Goal: Task Accomplishment & Management: Use online tool/utility

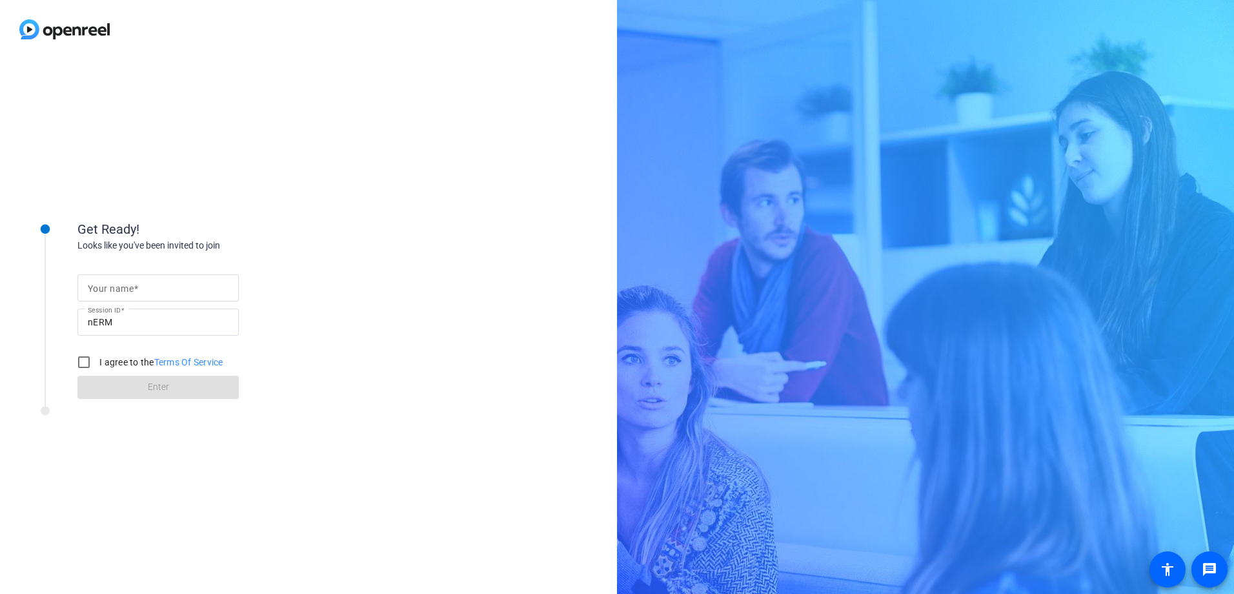
click at [137, 285] on span at bounding box center [136, 288] width 5 height 10
click at [137, 285] on input "Your name" at bounding box center [158, 287] width 141 height 15
type input "[PERSON_NAME]"
click at [87, 365] on input "I agree to the Terms Of Service" at bounding box center [84, 362] width 26 height 26
checkbox input "true"
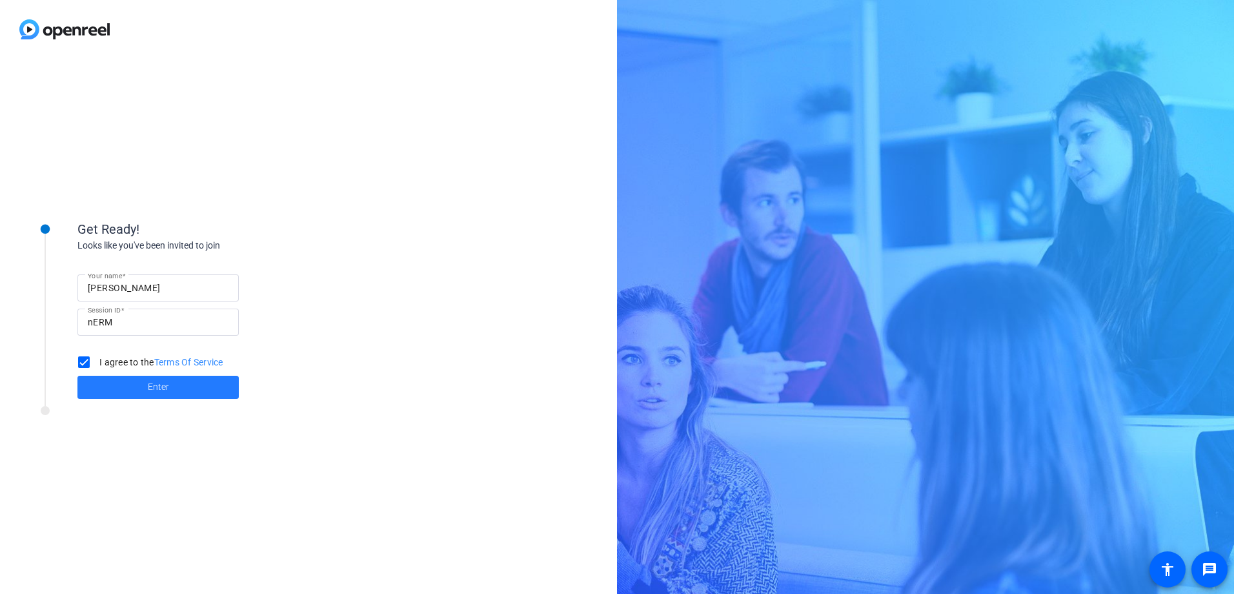
click at [118, 387] on span at bounding box center [157, 387] width 161 height 31
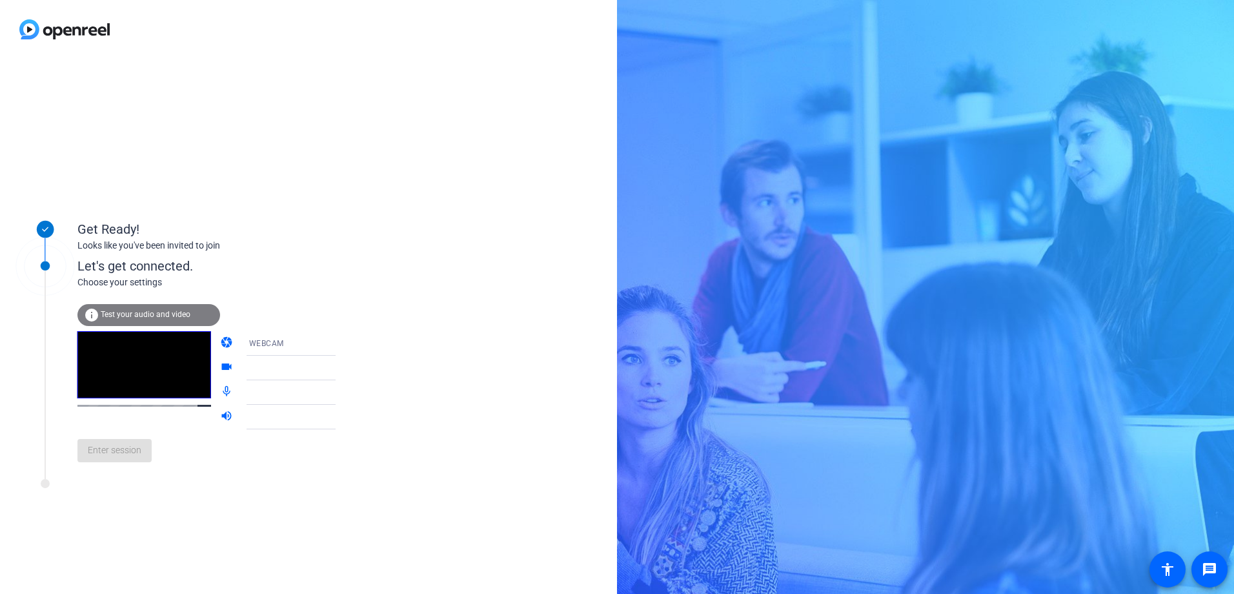
click at [162, 312] on span "Test your audio and video" at bounding box center [146, 314] width 90 height 9
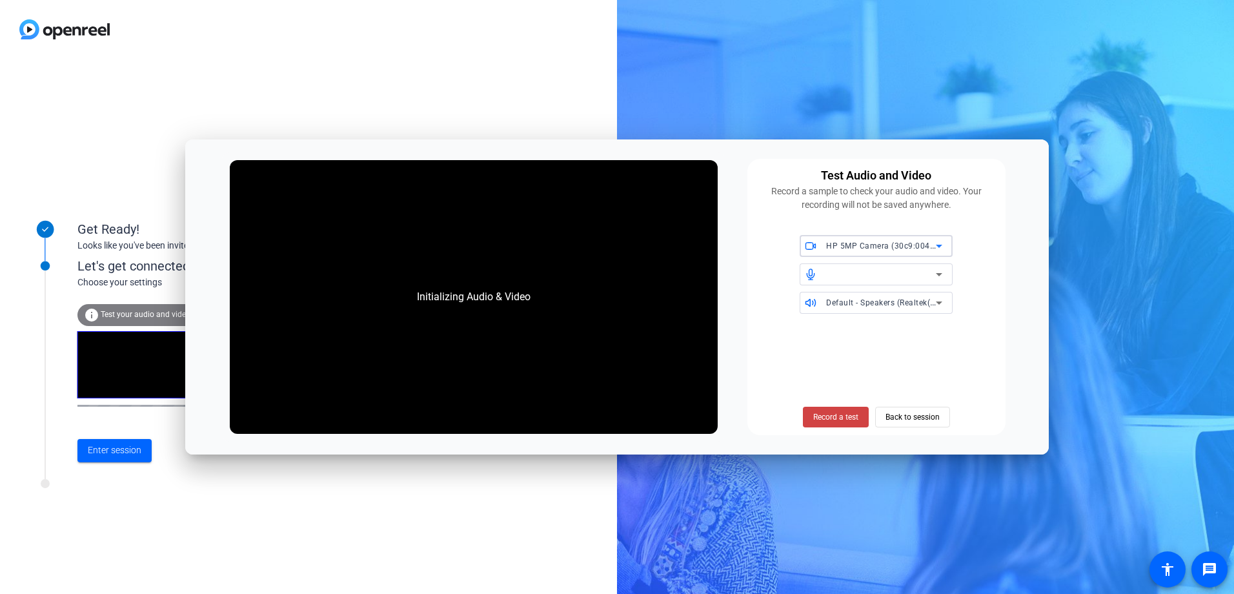
click at [934, 248] on icon at bounding box center [938, 245] width 15 height 15
click at [1002, 263] on div at bounding box center [617, 297] width 1234 height 594
click at [927, 273] on div at bounding box center [881, 273] width 110 height 15
click at [940, 275] on icon at bounding box center [939, 274] width 6 height 3
click at [939, 274] on icon at bounding box center [939, 274] width 6 height 3
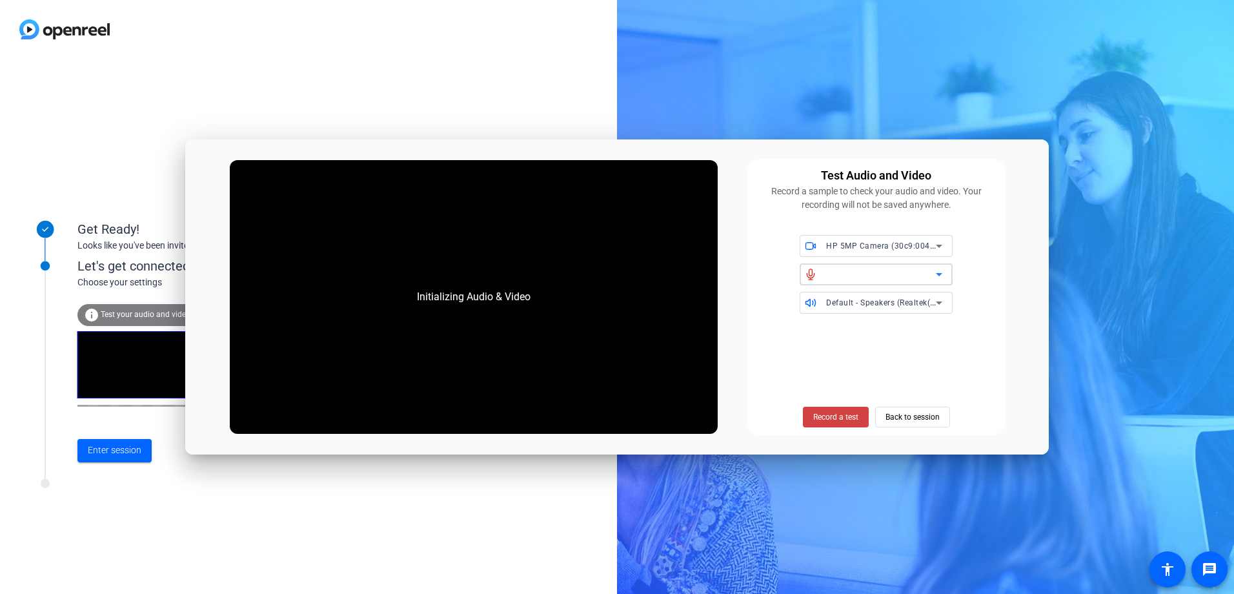
click at [836, 272] on div at bounding box center [881, 273] width 110 height 15
click at [903, 416] on span "Back to session" at bounding box center [912, 417] width 54 height 25
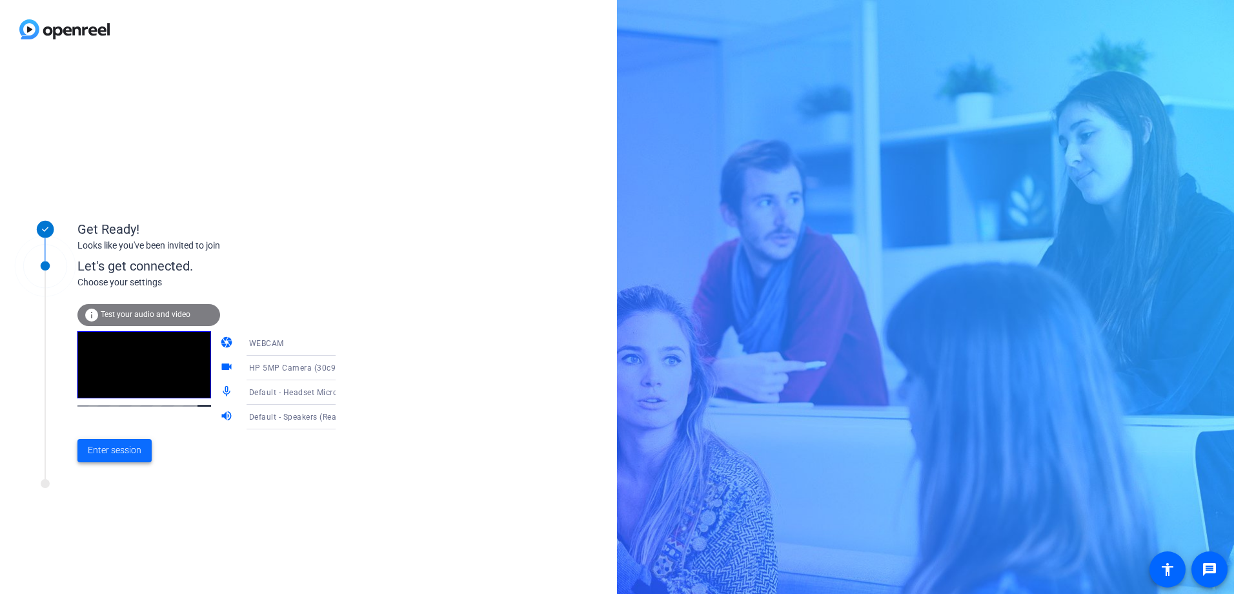
click at [130, 457] on span at bounding box center [114, 450] width 74 height 31
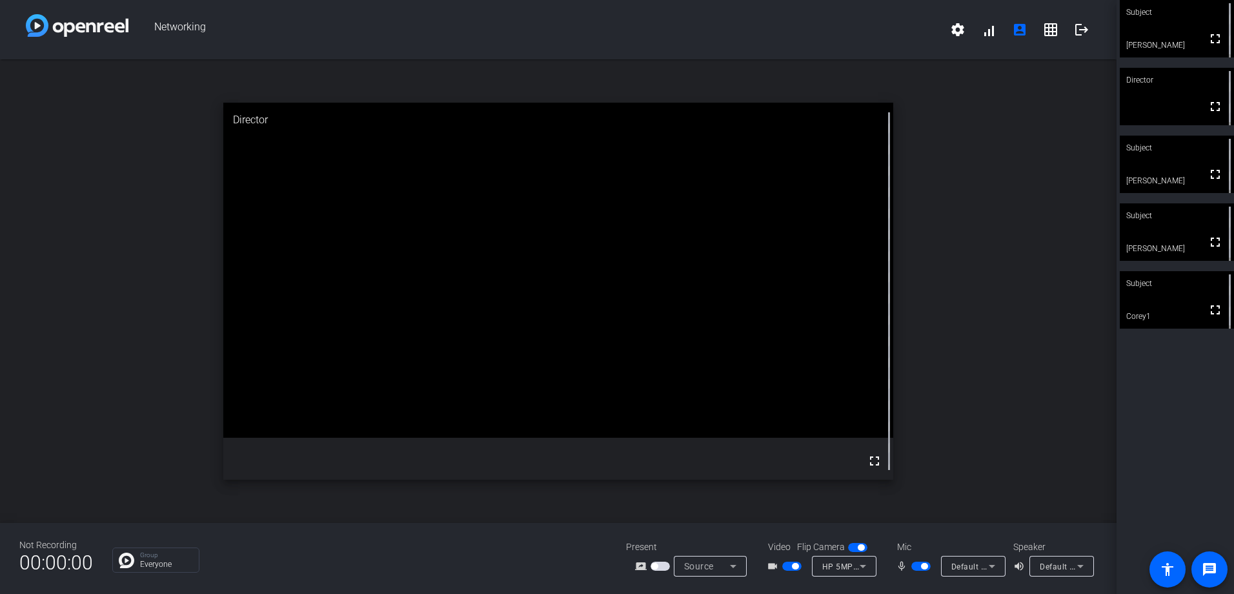
drag, startPoint x: 797, startPoint y: 564, endPoint x: 785, endPoint y: 564, distance: 12.3
click at [785, 564] on button "button" at bounding box center [791, 565] width 19 height 9
click at [794, 562] on span "button" at bounding box center [791, 565] width 19 height 9
click at [916, 559] on mat-slide-toggle at bounding box center [922, 566] width 22 height 14
click at [976, 564] on span "Default - Headset Microphone (Poly Savi 7300 Office Series)" at bounding box center [1064, 566] width 226 height 10
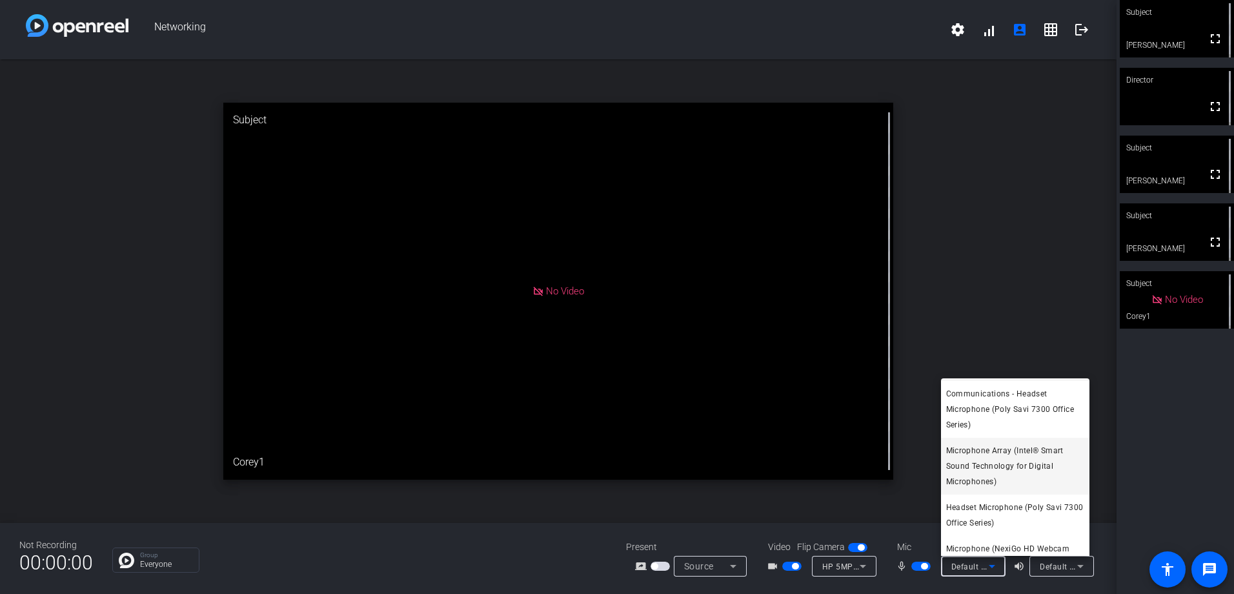
scroll to position [60, 0]
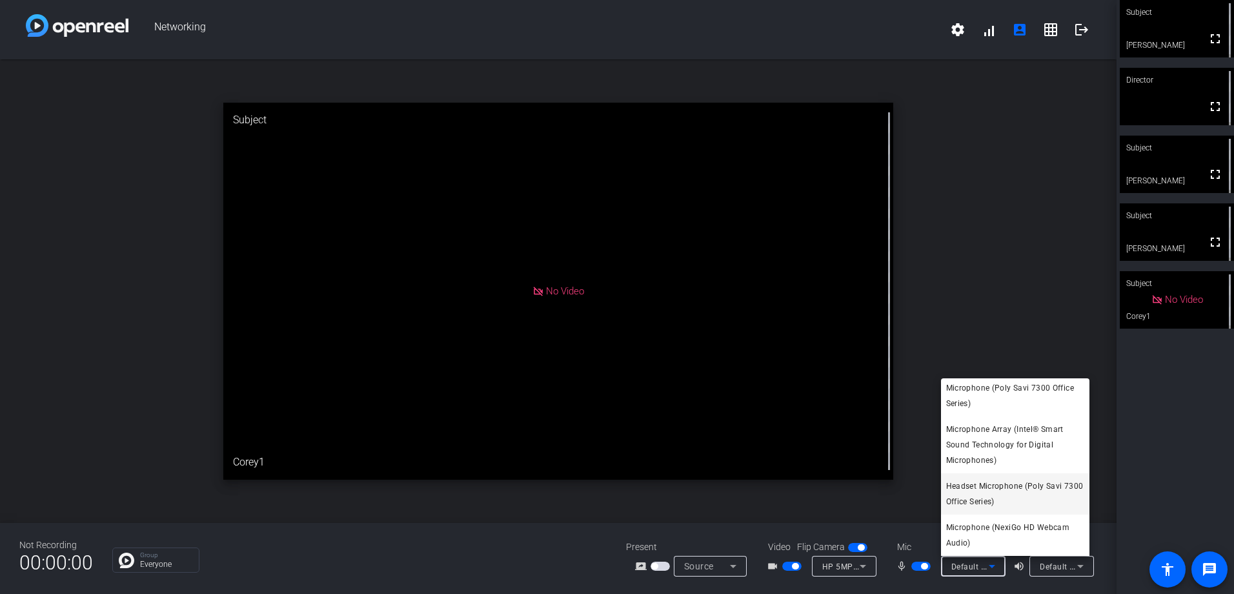
click at [996, 503] on span "Headset Microphone (Poly Savi 7300 Office Series)" at bounding box center [1015, 493] width 138 height 31
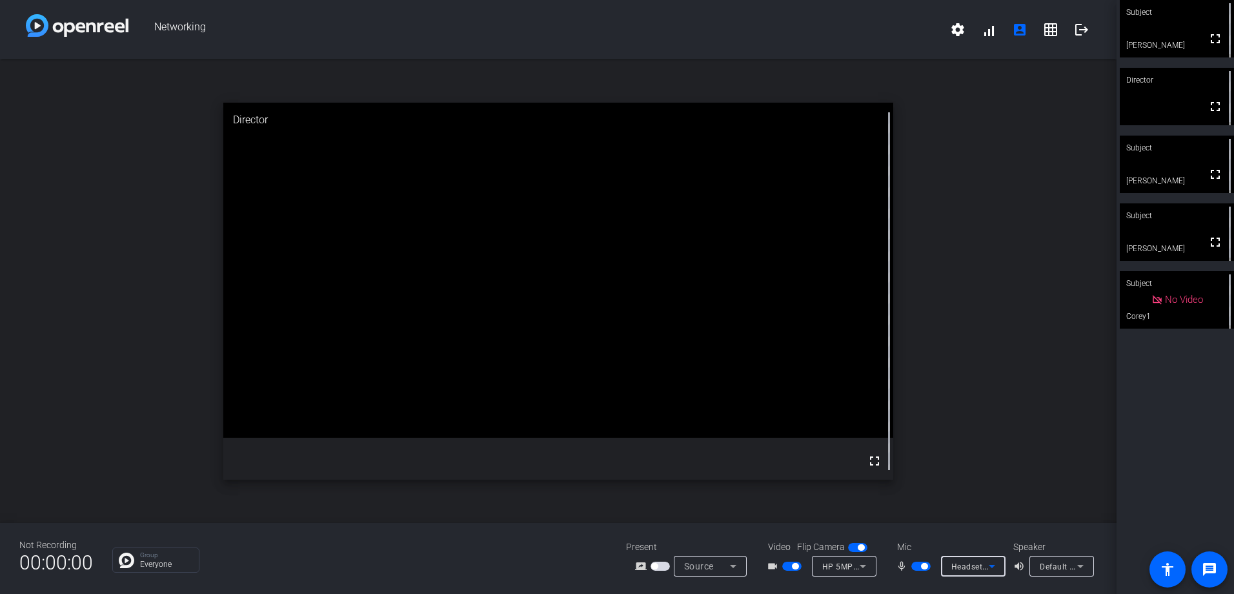
click at [978, 569] on span "Headset Microphone (Poly Savi 7300 Office Series)" at bounding box center [1047, 566] width 192 height 10
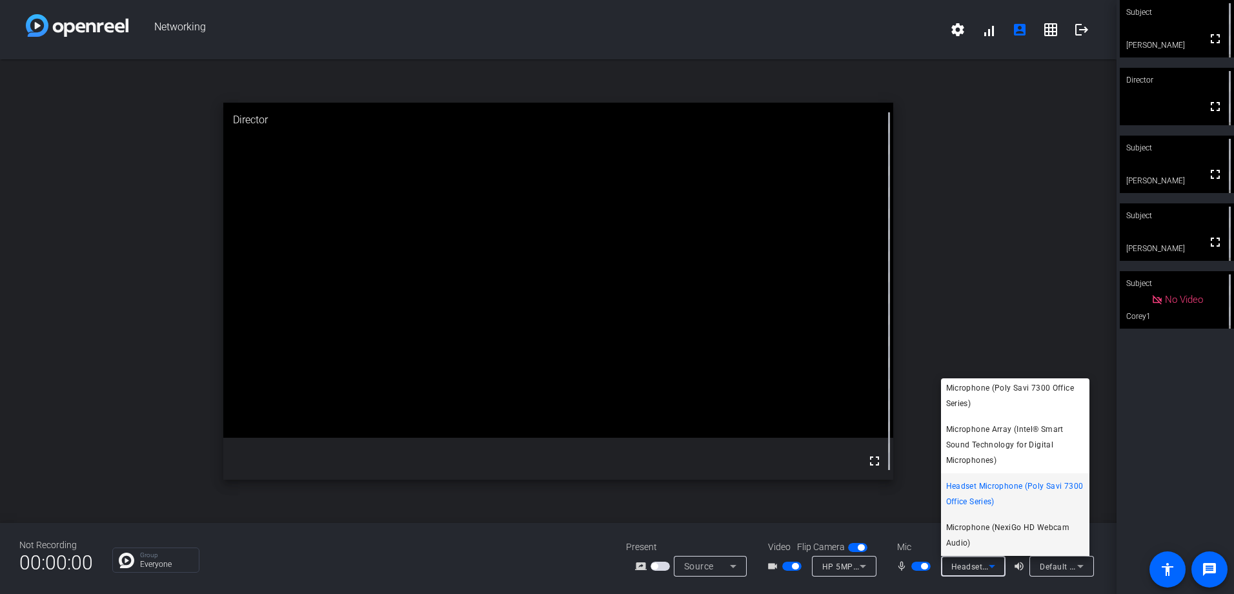
click at [987, 536] on span "Microphone (NexiGo HD Webcam Audio)" at bounding box center [1015, 534] width 138 height 31
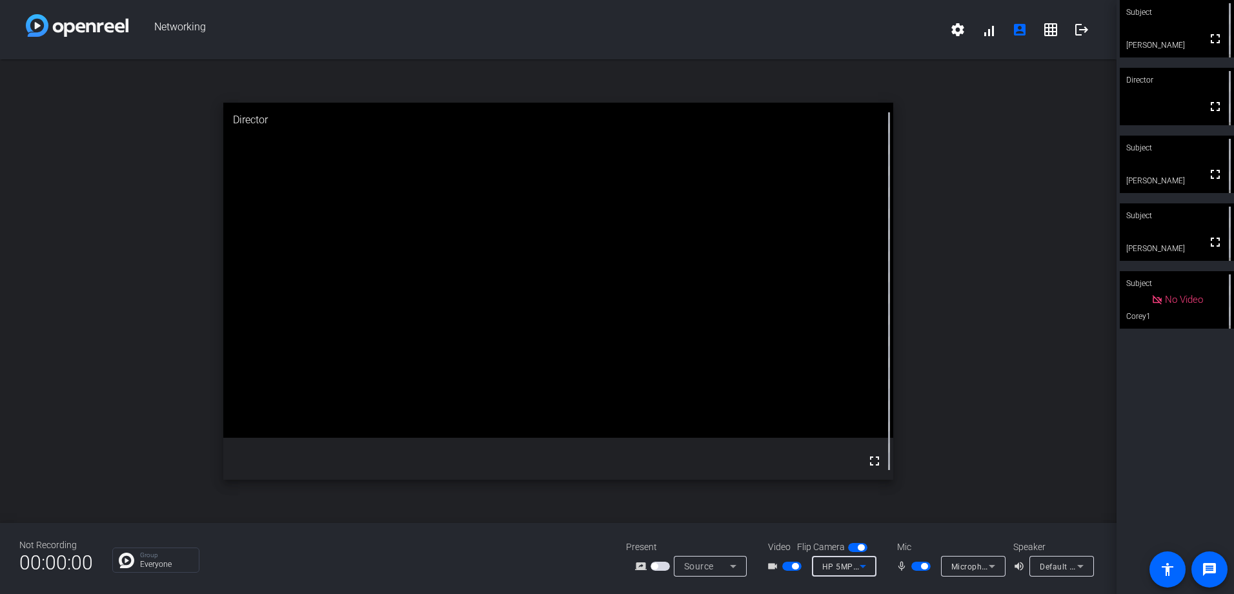
click at [868, 565] on icon at bounding box center [862, 565] width 15 height 15
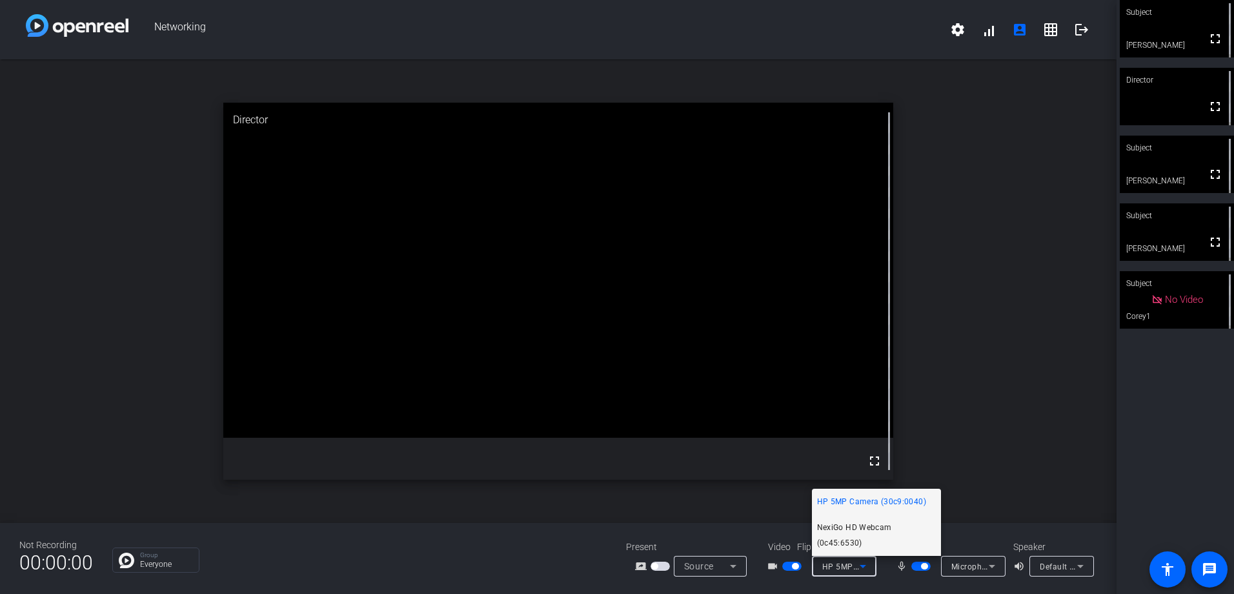
click at [866, 528] on span "NexiGo HD Webcam (0c45:6530)" at bounding box center [876, 534] width 119 height 31
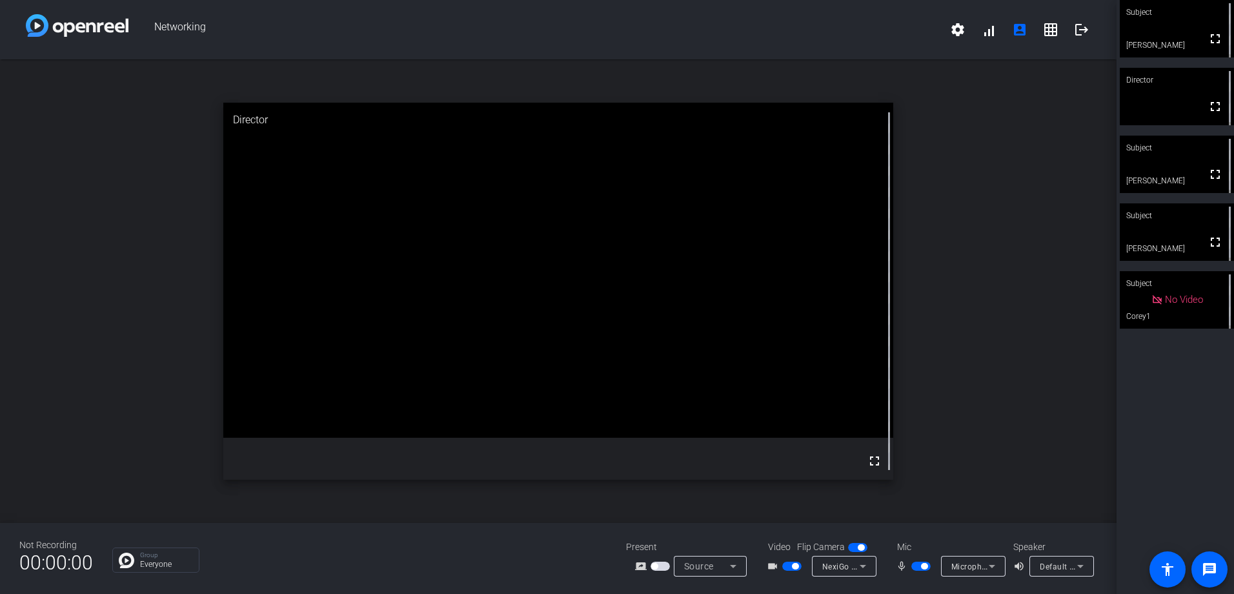
click at [788, 565] on span "button" at bounding box center [791, 565] width 19 height 9
click at [917, 564] on span "button" at bounding box center [920, 565] width 19 height 9
click at [917, 564] on span "button" at bounding box center [915, 566] width 6 height 6
click at [917, 564] on span "button" at bounding box center [920, 565] width 19 height 9
click at [917, 565] on div at bounding box center [922, 565] width 22 height 9
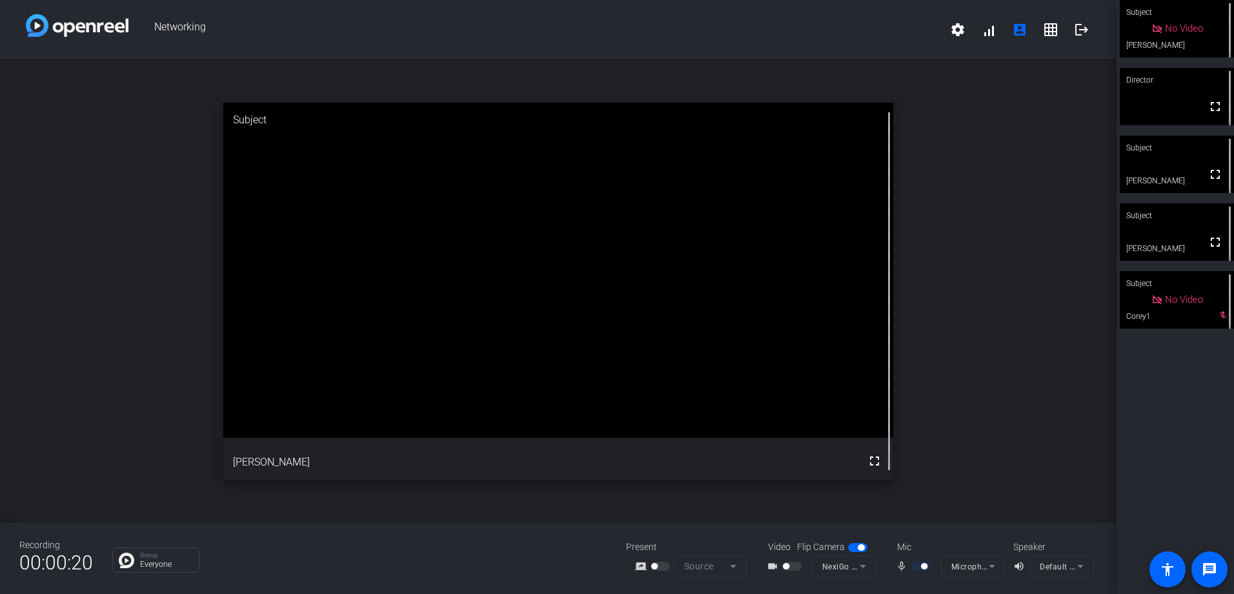
click at [916, 566] on div at bounding box center [922, 565] width 22 height 9
drag, startPoint x: 917, startPoint y: 562, endPoint x: 933, endPoint y: 563, distance: 15.5
click at [933, 563] on div "mic_none" at bounding box center [918, 565] width 45 height 15
click at [794, 565] on div at bounding box center [793, 565] width 22 height 9
click at [796, 562] on div at bounding box center [793, 565] width 22 height 9
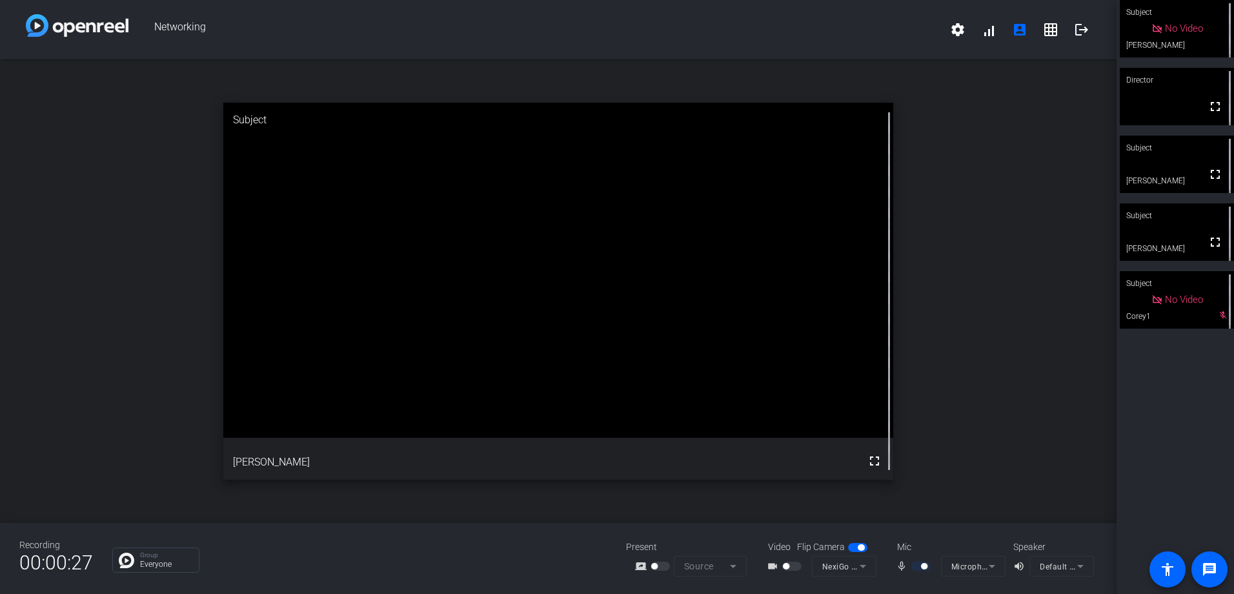
click at [804, 357] on video at bounding box center [558, 270] width 670 height 335
click at [941, 564] on div "mic_none Microphone (NexiGo HD Webcam Audio)" at bounding box center [948, 566] width 129 height 21
drag, startPoint x: 942, startPoint y: 565, endPoint x: 961, endPoint y: 569, distance: 19.2
click at [961, 569] on mat-form-field "Microphone (NexiGo HD Webcam Audio)" at bounding box center [973, 566] width 65 height 21
click at [917, 568] on div at bounding box center [922, 565] width 22 height 9
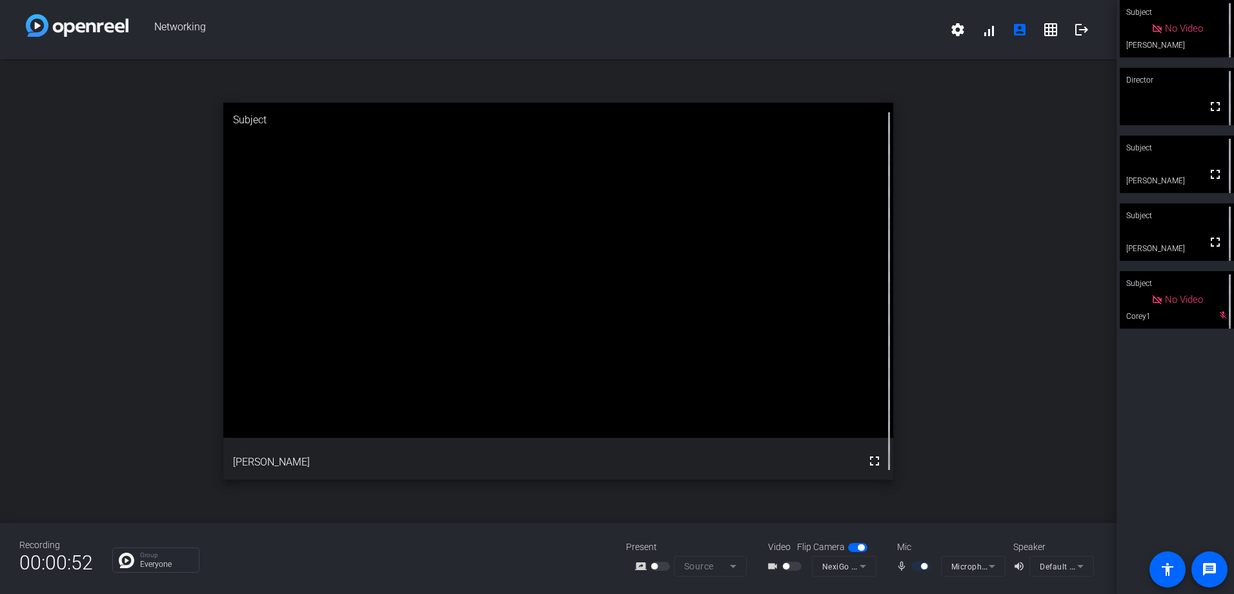
click at [907, 567] on div "mic_none" at bounding box center [918, 565] width 45 height 15
click at [977, 561] on mat-form-field "Microphone (NexiGo HD Webcam Audio)" at bounding box center [973, 566] width 65 height 21
click at [1076, 566] on icon at bounding box center [1079, 565] width 15 height 15
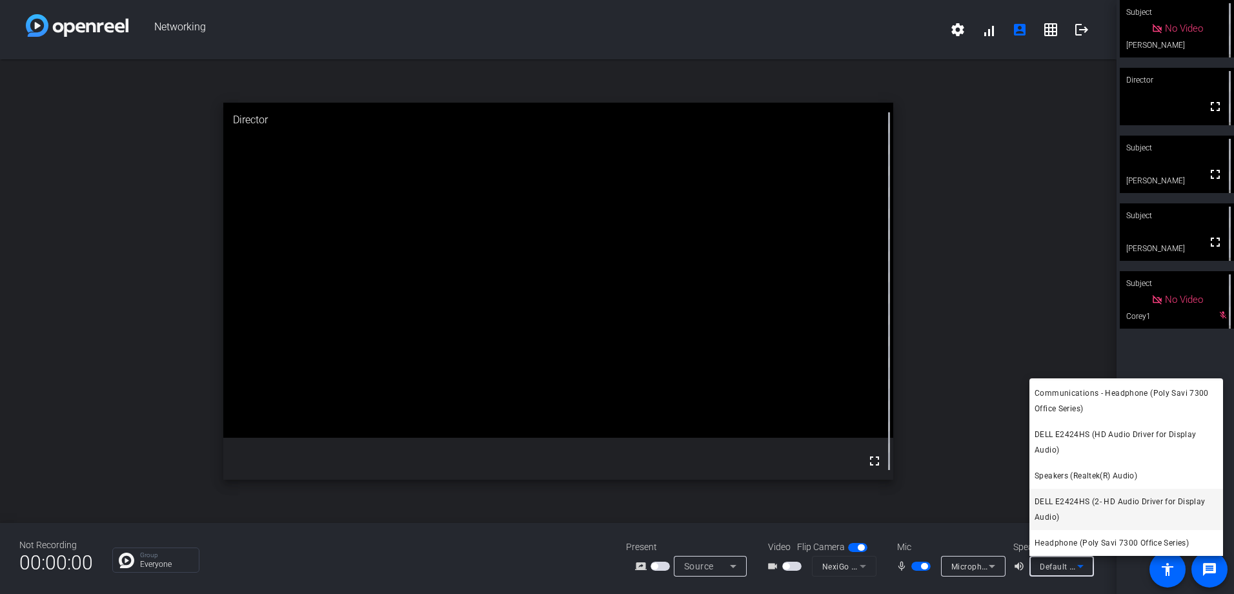
scroll to position [0, 0]
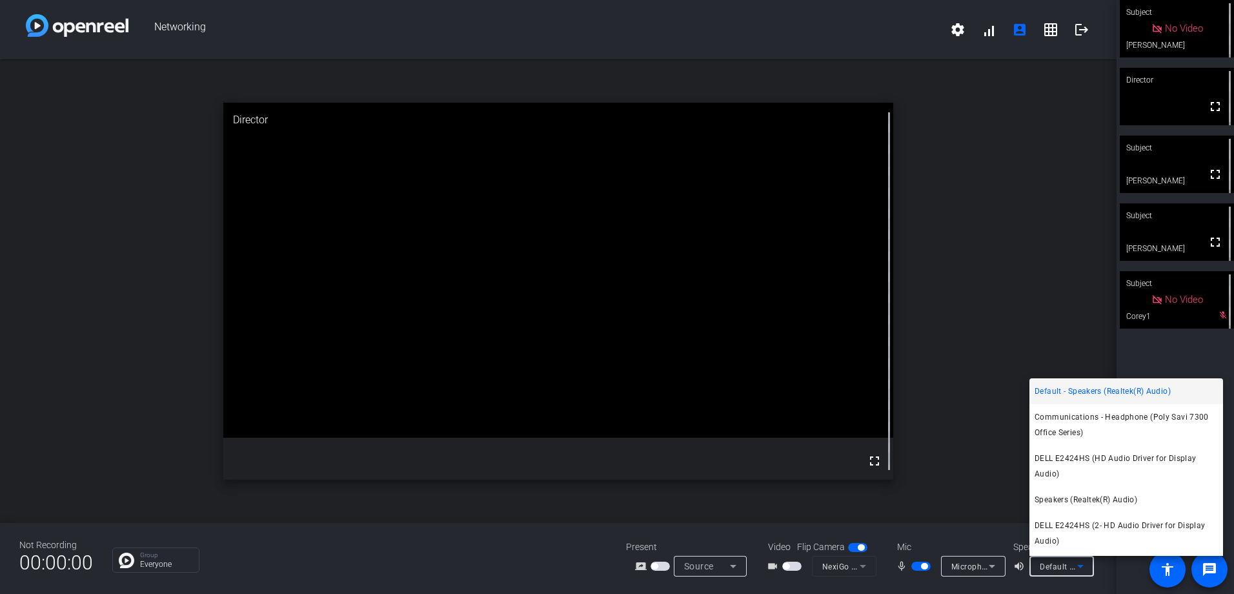
click at [990, 566] on div at bounding box center [617, 297] width 1234 height 594
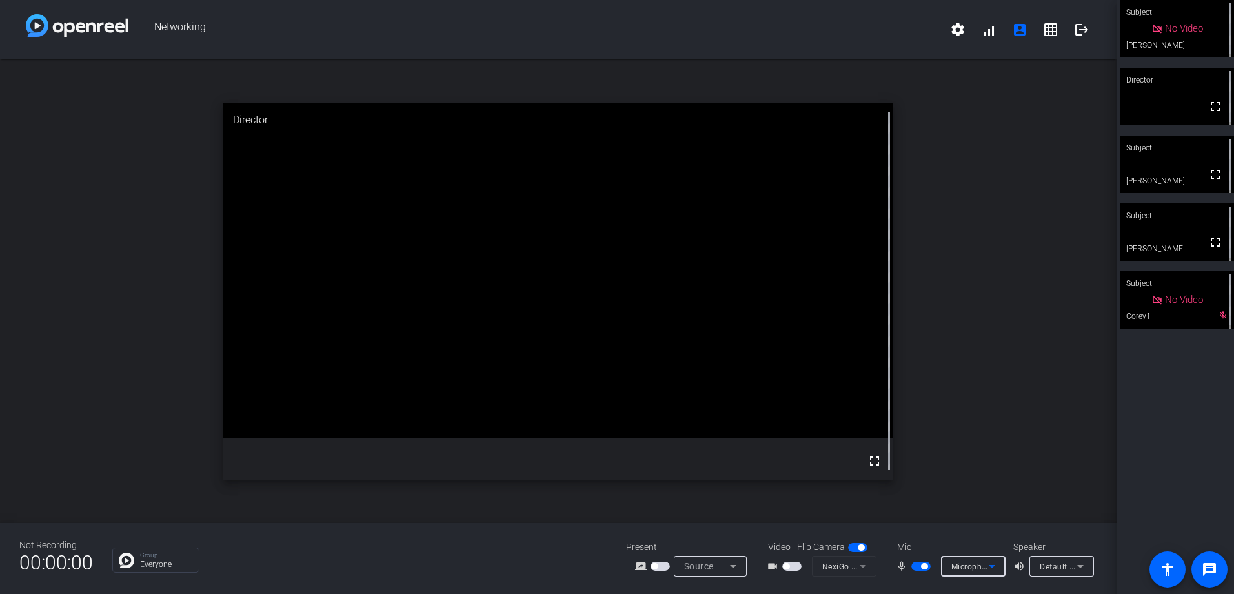
click at [990, 566] on icon at bounding box center [991, 566] width 6 height 3
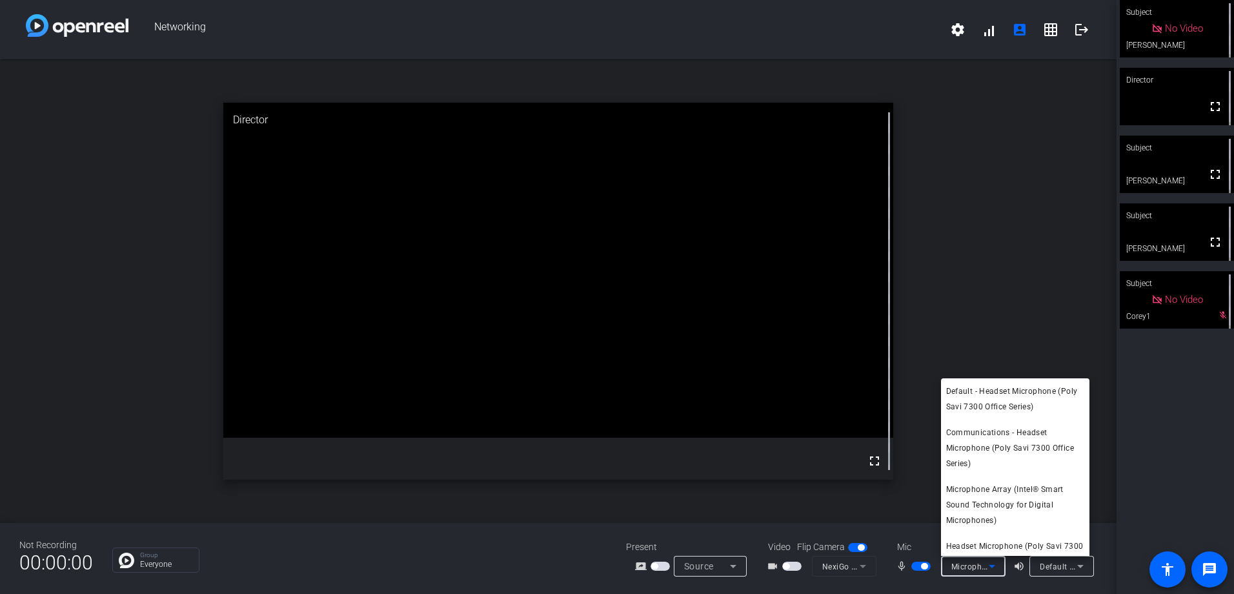
scroll to position [60, 0]
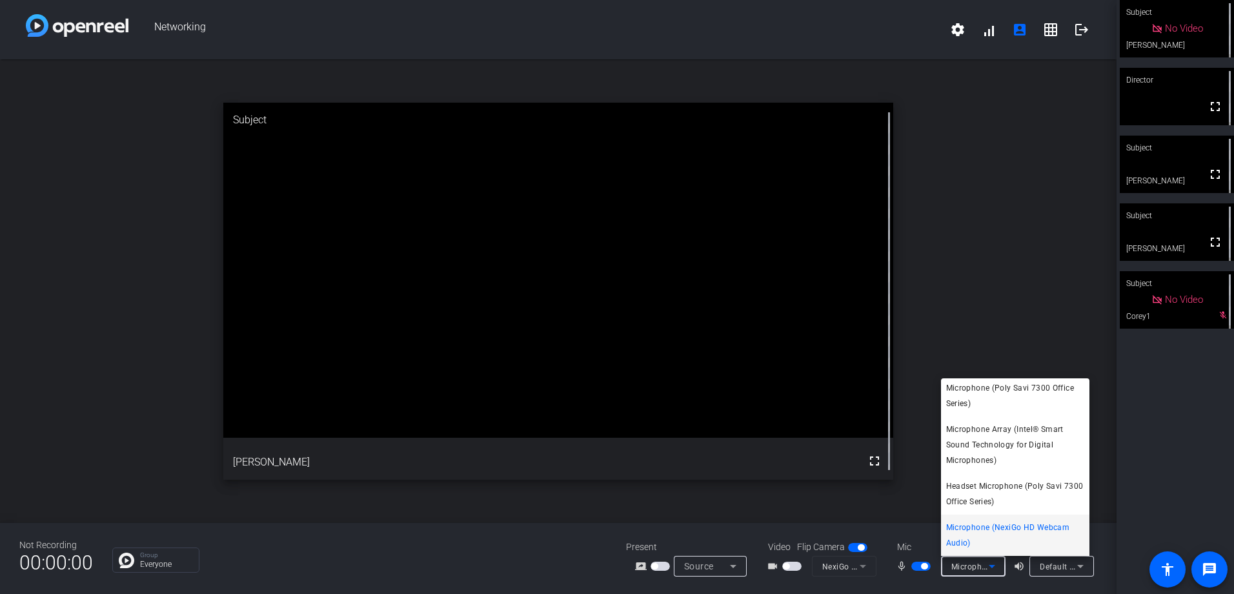
click at [1076, 564] on div at bounding box center [617, 297] width 1234 height 594
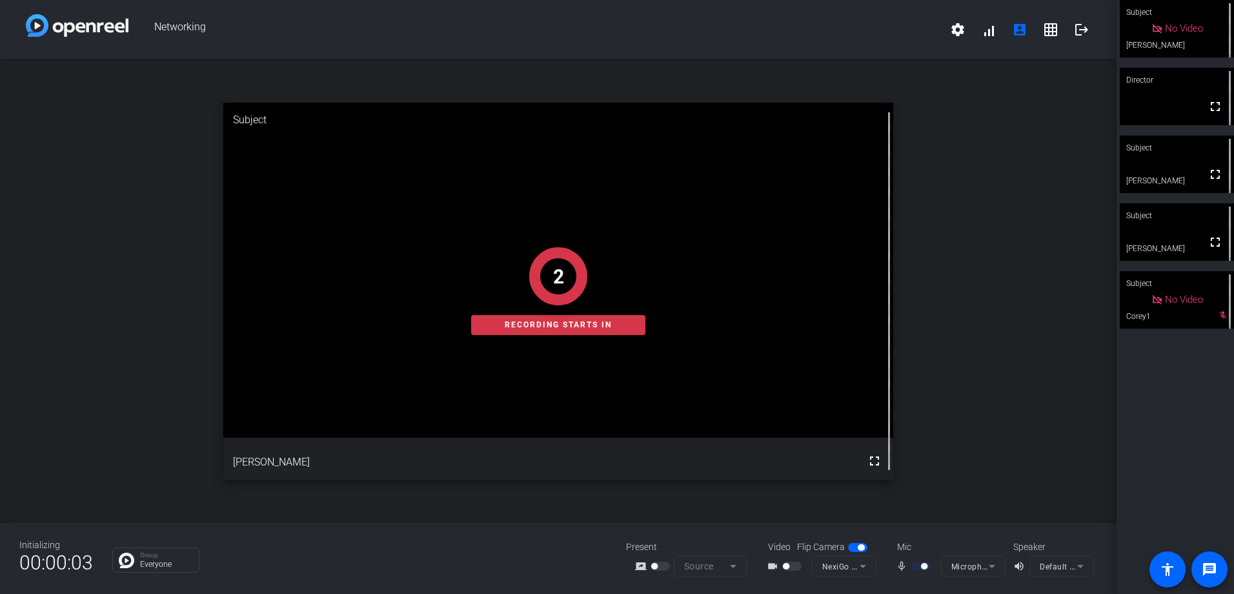
click at [1077, 565] on mat-form-field "Default - Speakers (Realtek(R) Audio)" at bounding box center [1061, 566] width 65 height 21
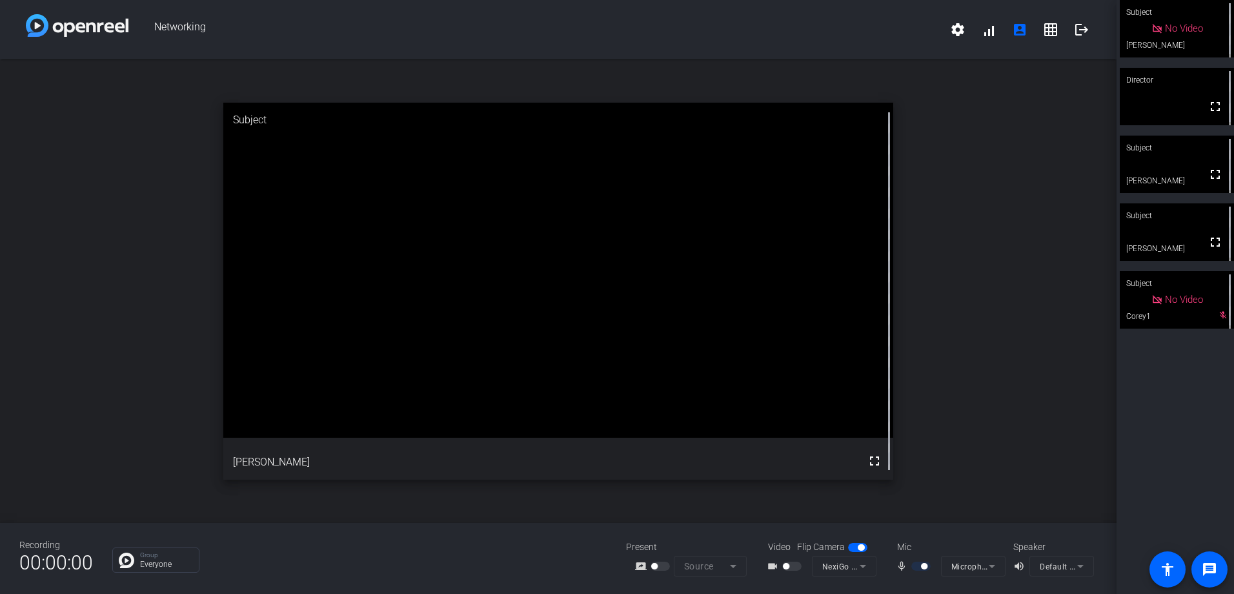
click at [1051, 565] on mat-form-field "Default - Speakers (Realtek(R) Audio)" at bounding box center [1061, 566] width 65 height 21
